Goal: Task Accomplishment & Management: Manage account settings

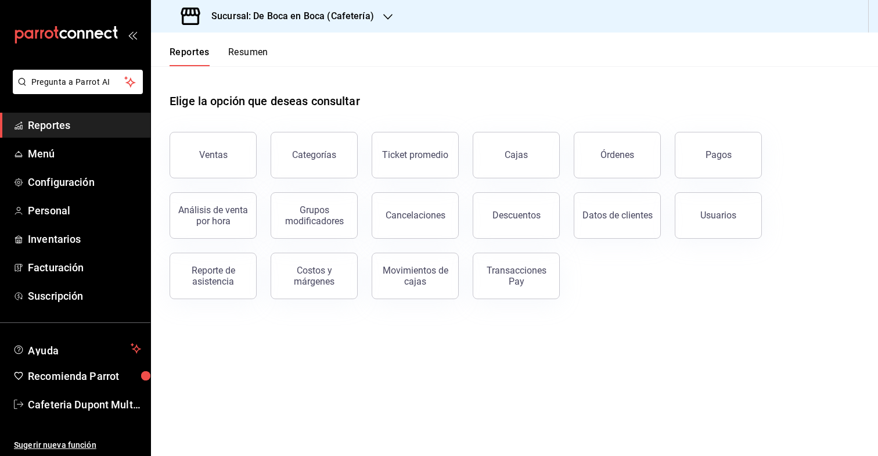
click at [314, 23] on h3 "Sucursal: De Boca en Boca (Cafetería)" at bounding box center [288, 16] width 172 height 14
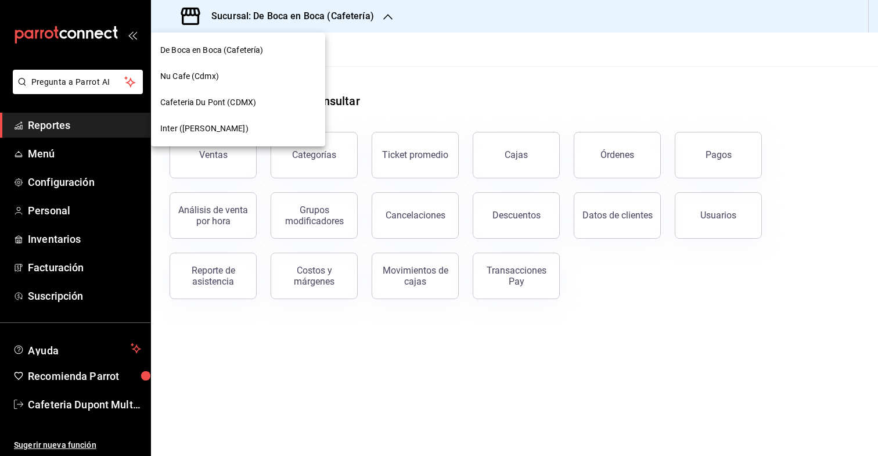
click at [207, 129] on span "Inter (Polanco)" at bounding box center [204, 128] width 88 height 12
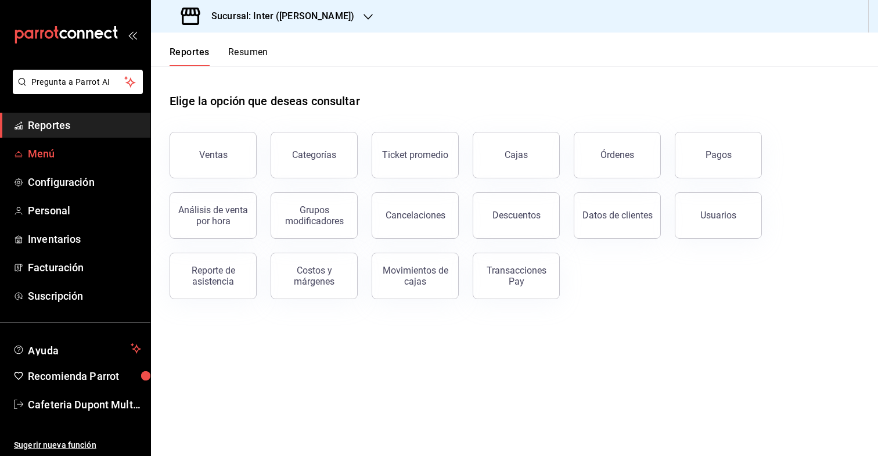
click at [127, 142] on link "Menú" at bounding box center [75, 153] width 150 height 25
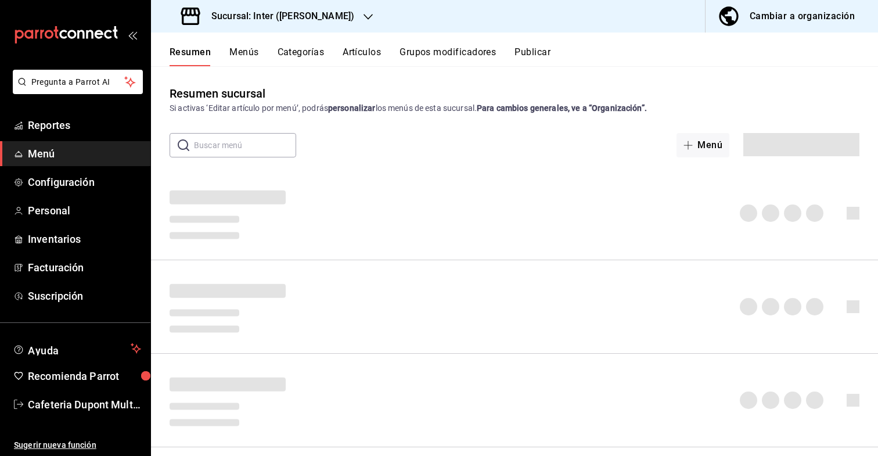
click at [237, 55] on button "Menús" at bounding box center [243, 56] width 29 height 20
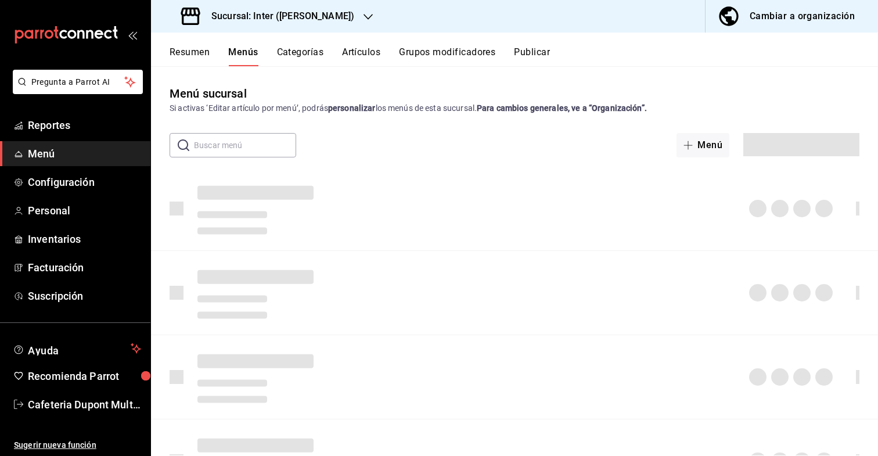
click at [239, 45] on div "Resumen Menús Categorías Artículos Grupos modificadores Publicar" at bounding box center [514, 50] width 727 height 34
click at [236, 53] on button "Menús" at bounding box center [243, 56] width 30 height 20
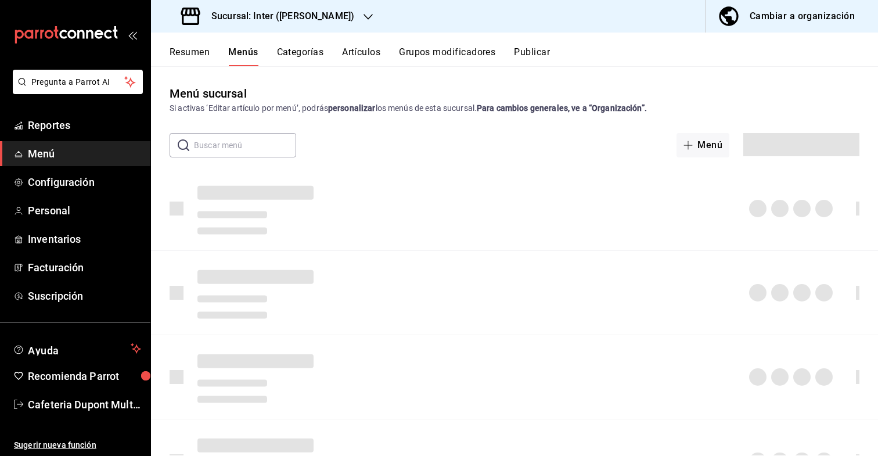
click at [236, 53] on button "Menús" at bounding box center [243, 56] width 30 height 20
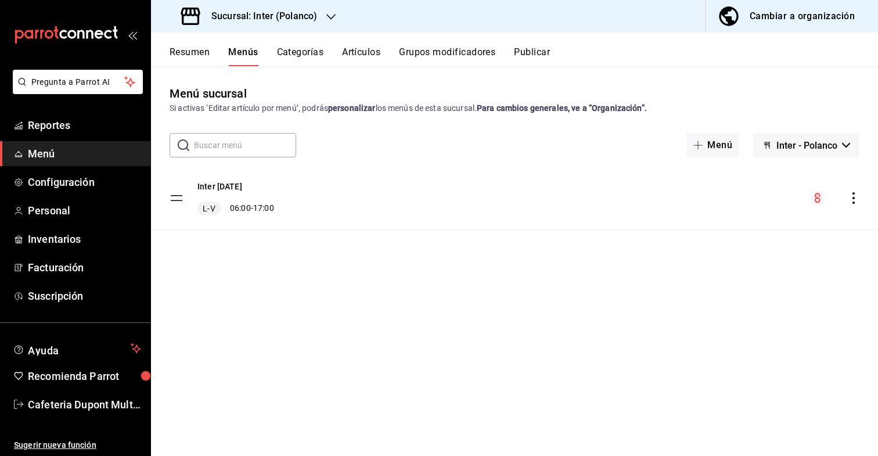
click at [331, 207] on div "Inter [DATE] L-V 06:00 - 17:00" at bounding box center [514, 198] width 727 height 63
click at [853, 199] on icon "actions" at bounding box center [853, 198] width 2 height 12
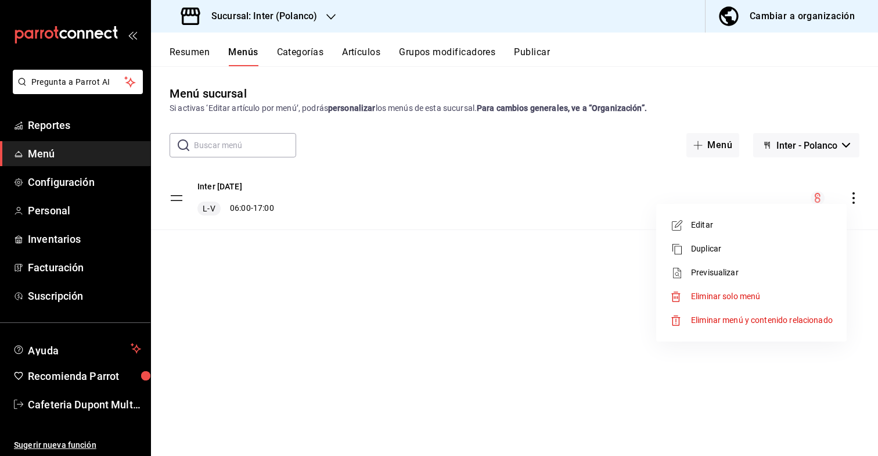
click at [783, 222] on span "Editar" at bounding box center [762, 225] width 142 height 12
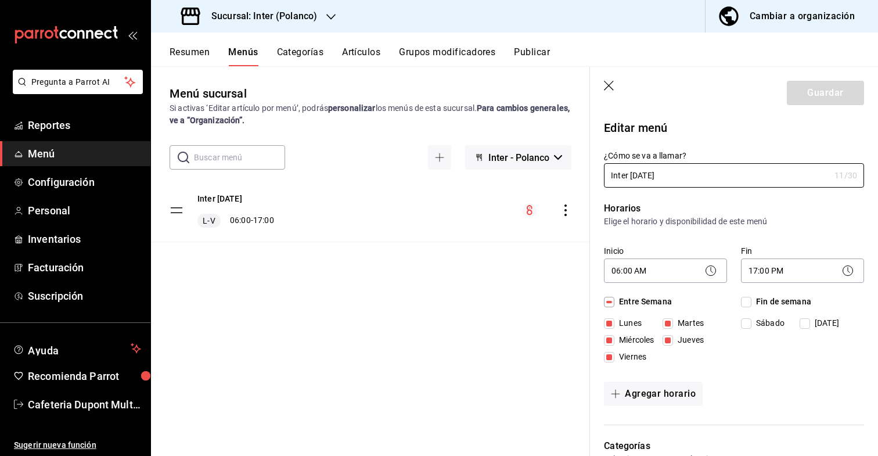
click at [615, 86] on icon "button" at bounding box center [610, 87] width 12 height 12
checkbox input "false"
type input "1756317988063"
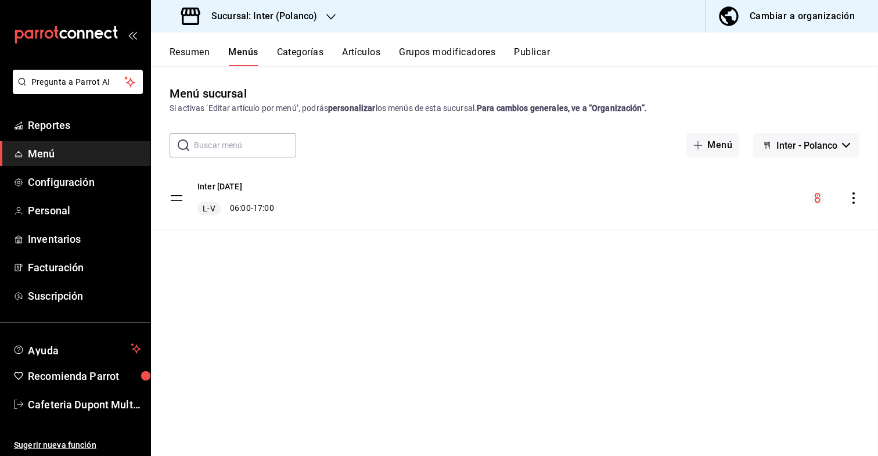
checkbox input "false"
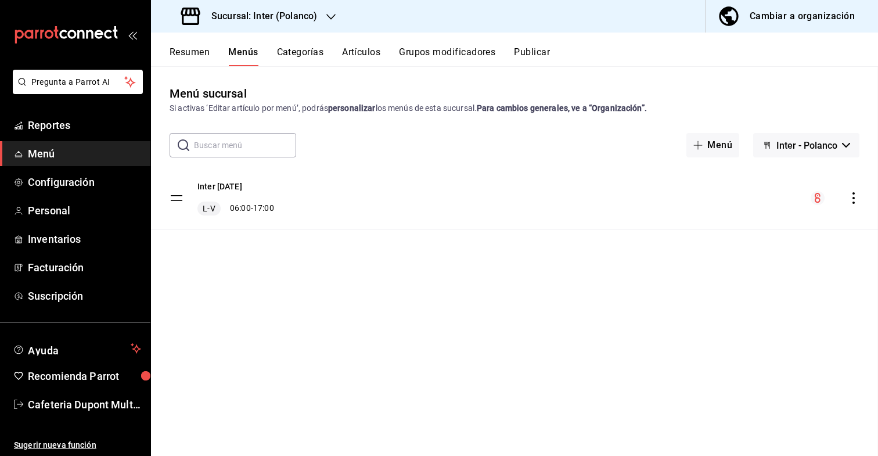
checkbox input "false"
